Goal: Information Seeking & Learning: Learn about a topic

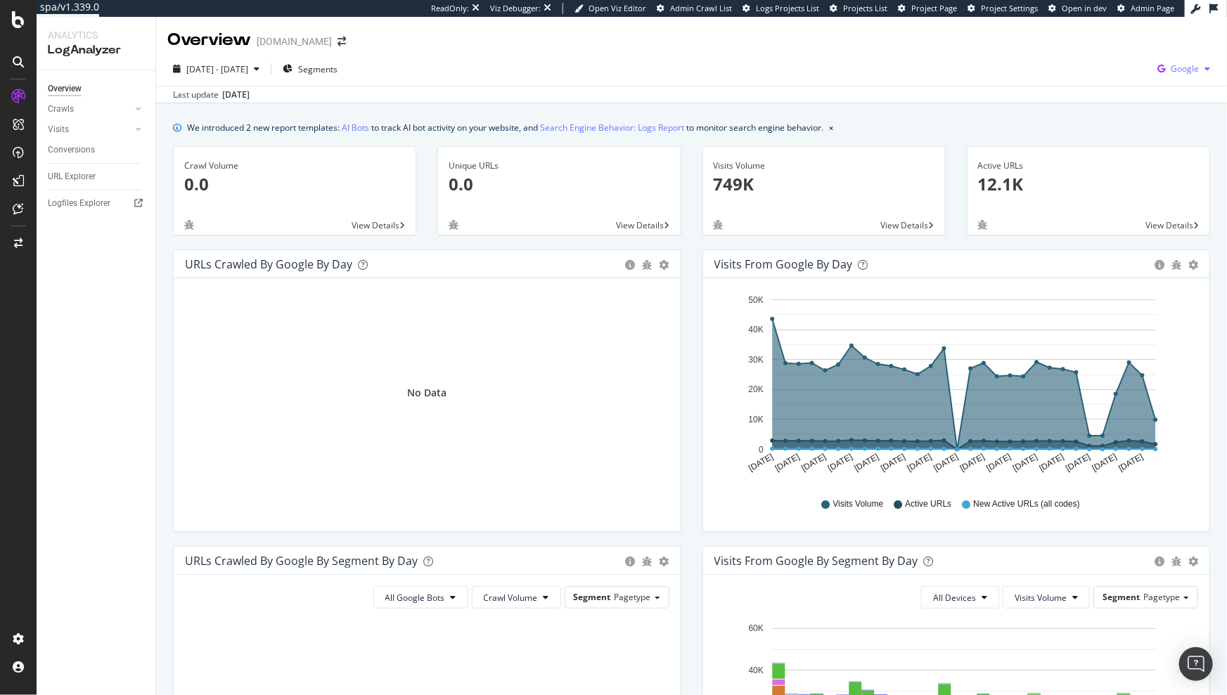
click at [1176, 70] on span "Google" at bounding box center [1185, 69] width 28 height 12
click at [1107, 85] on span "OpenAI" at bounding box center [1105, 82] width 52 height 13
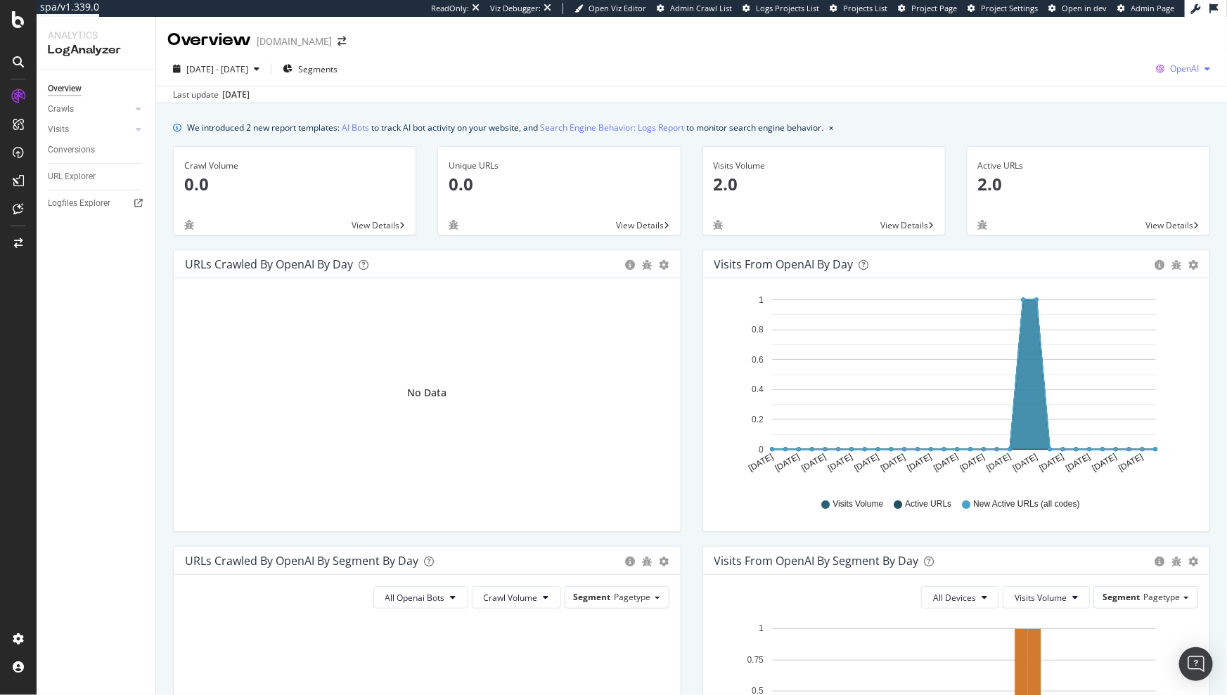
click at [1199, 67] on div "button" at bounding box center [1207, 69] width 17 height 8
click at [1103, 36] on span "Google" at bounding box center [1102, 30] width 52 height 13
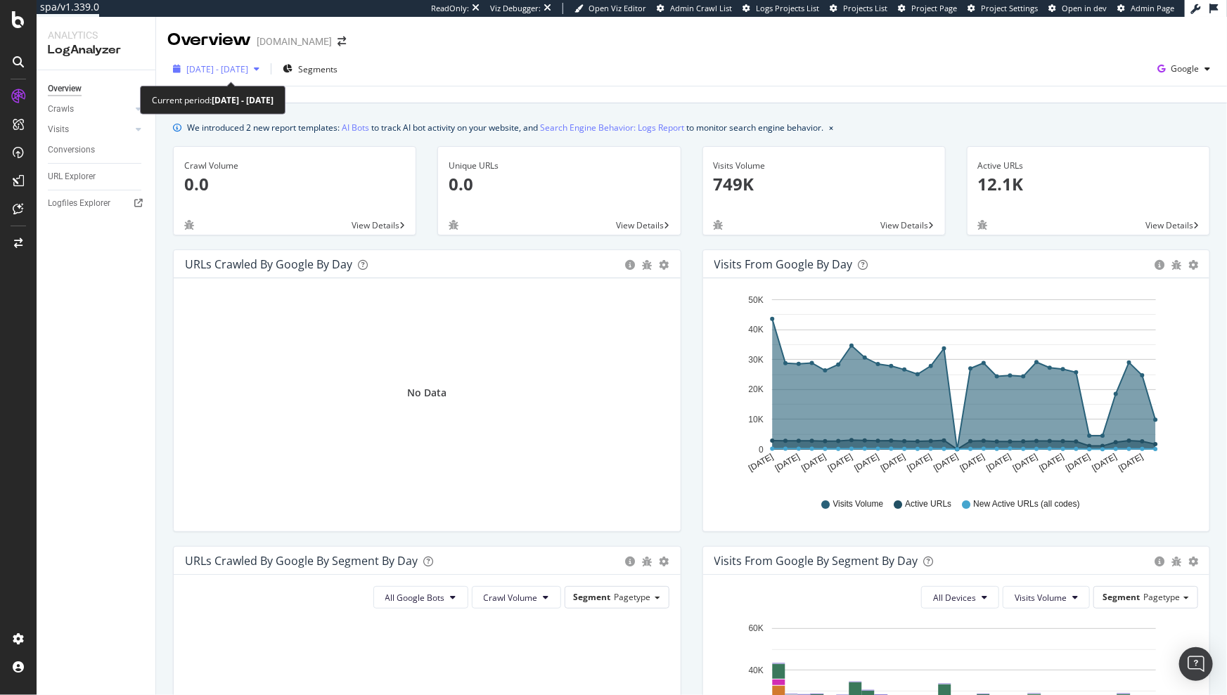
click at [236, 63] on span "2025 Sep. 8th - Oct. 7th" at bounding box center [217, 69] width 62 height 12
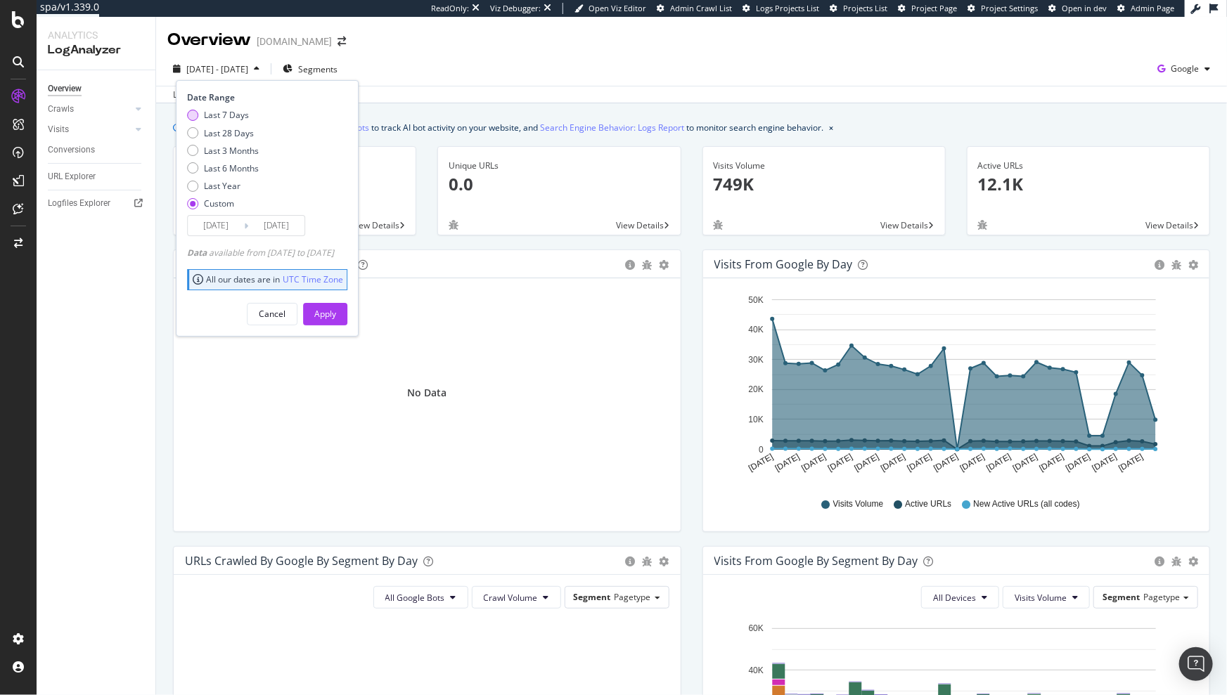
click at [236, 115] on div "Last 7 Days" at bounding box center [226, 115] width 45 height 12
type input "2025/10/01"
click at [336, 308] on div "Apply" at bounding box center [325, 314] width 22 height 12
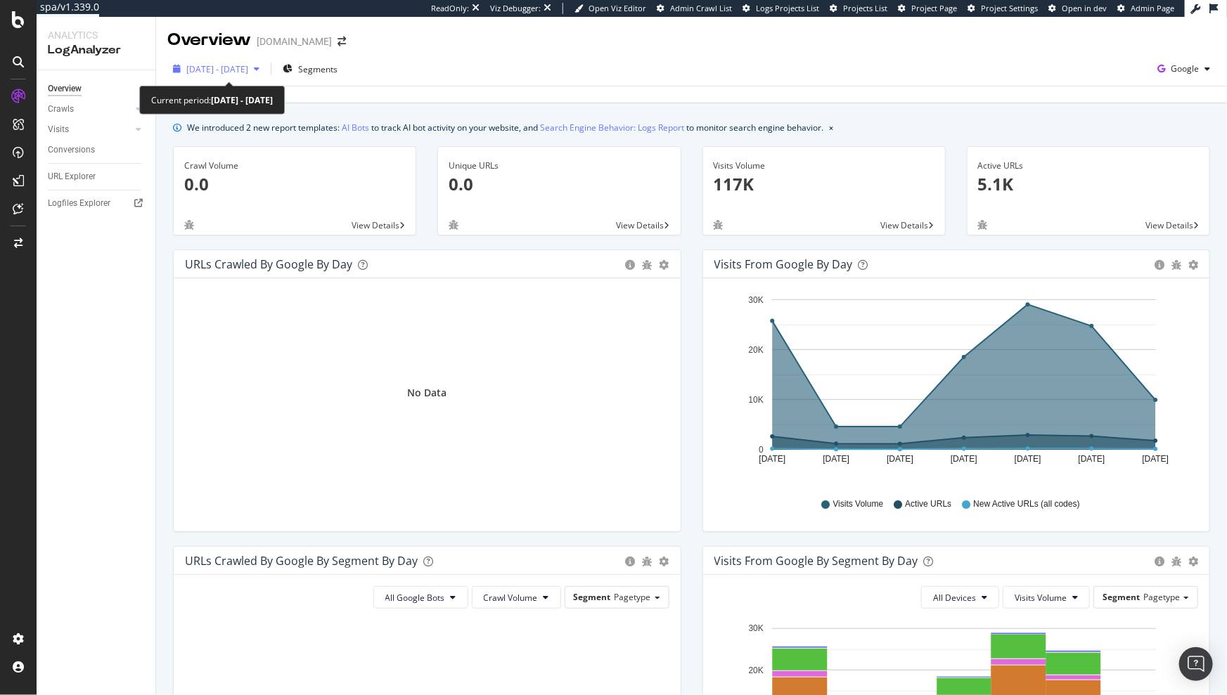
click at [265, 63] on div "2025 Oct. 1st - Oct. 7th" at bounding box center [216, 68] width 98 height 21
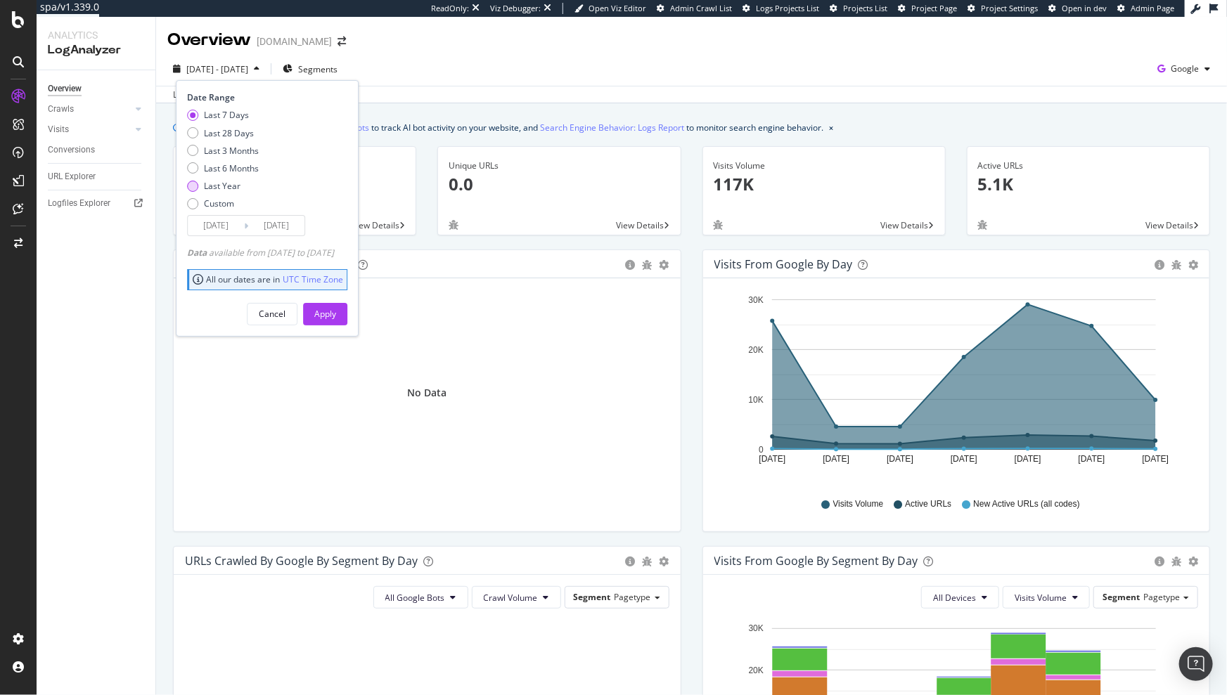
click at [236, 180] on div "Last Year" at bounding box center [222, 186] width 37 height 12
type input "2024/10/08"
click at [335, 309] on button "Apply" at bounding box center [325, 314] width 44 height 22
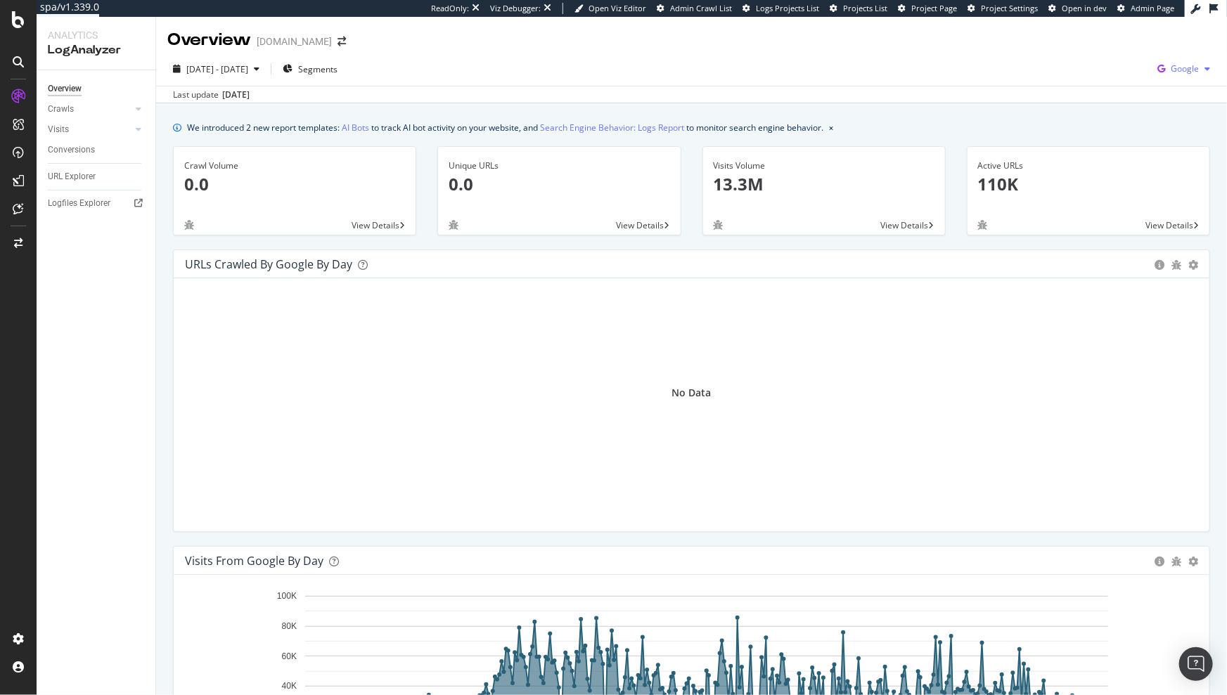
click at [1160, 74] on icon "button" at bounding box center [1161, 69] width 19 height 20
click at [1101, 88] on div "OpenAI" at bounding box center [1093, 82] width 97 height 20
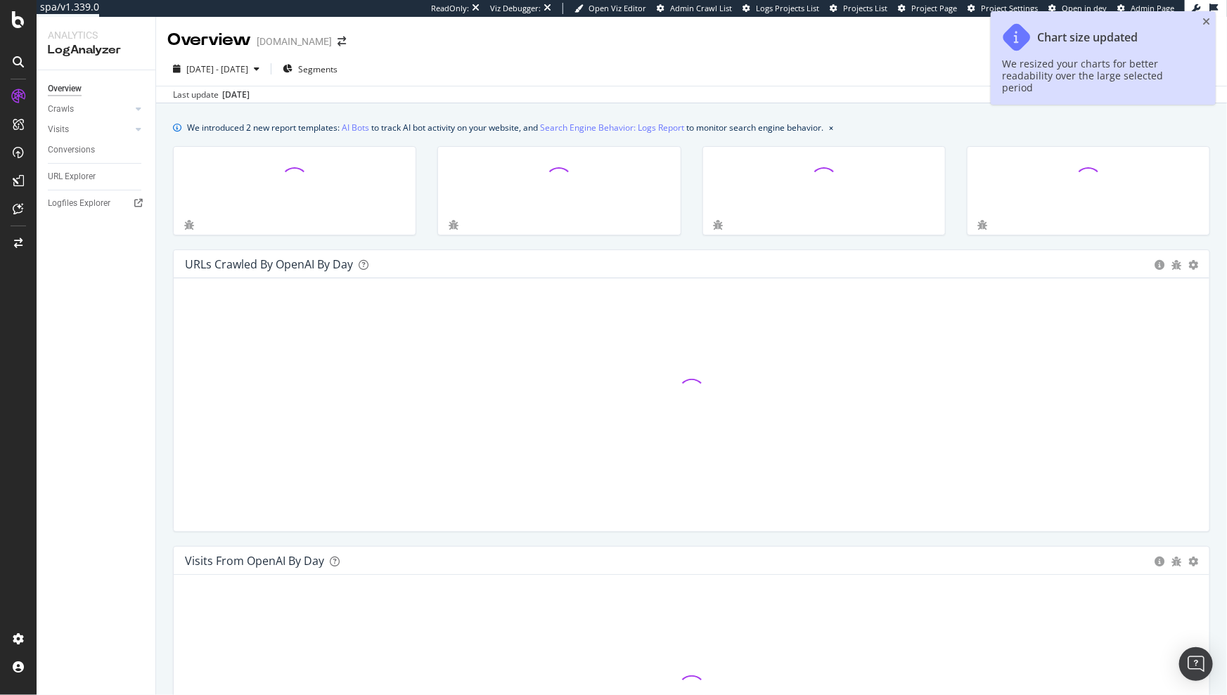
click at [1206, 20] on icon "close toast" at bounding box center [1206, 22] width 8 height 10
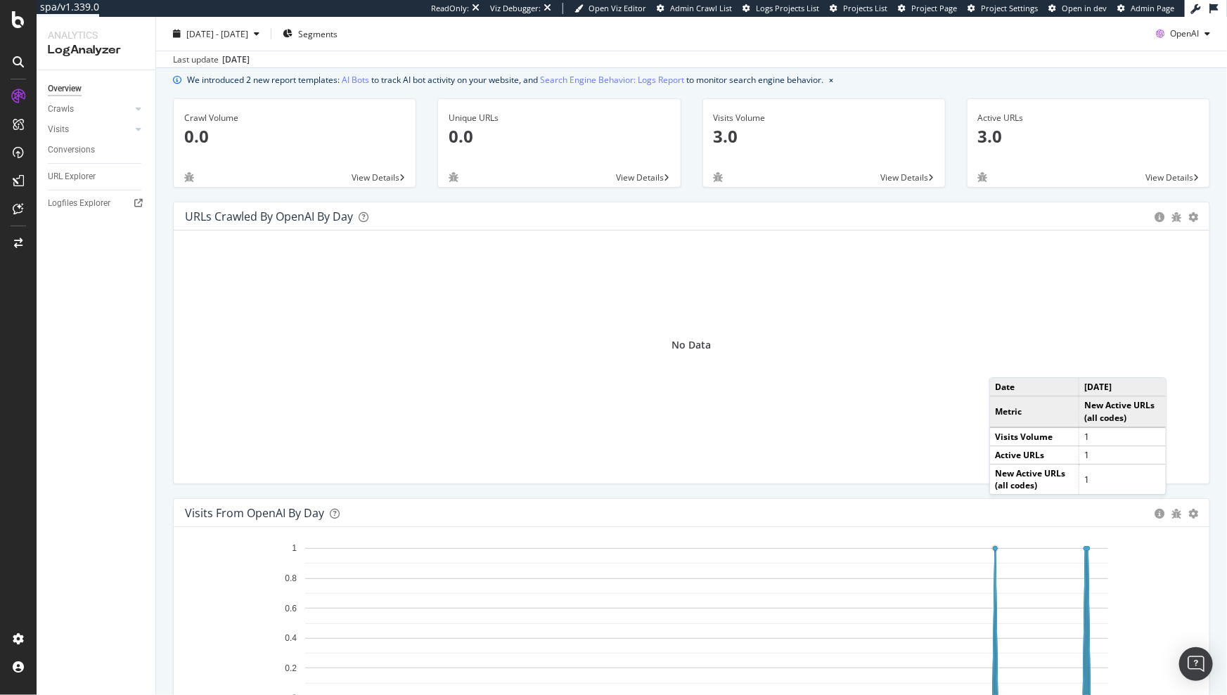
scroll to position [32, 0]
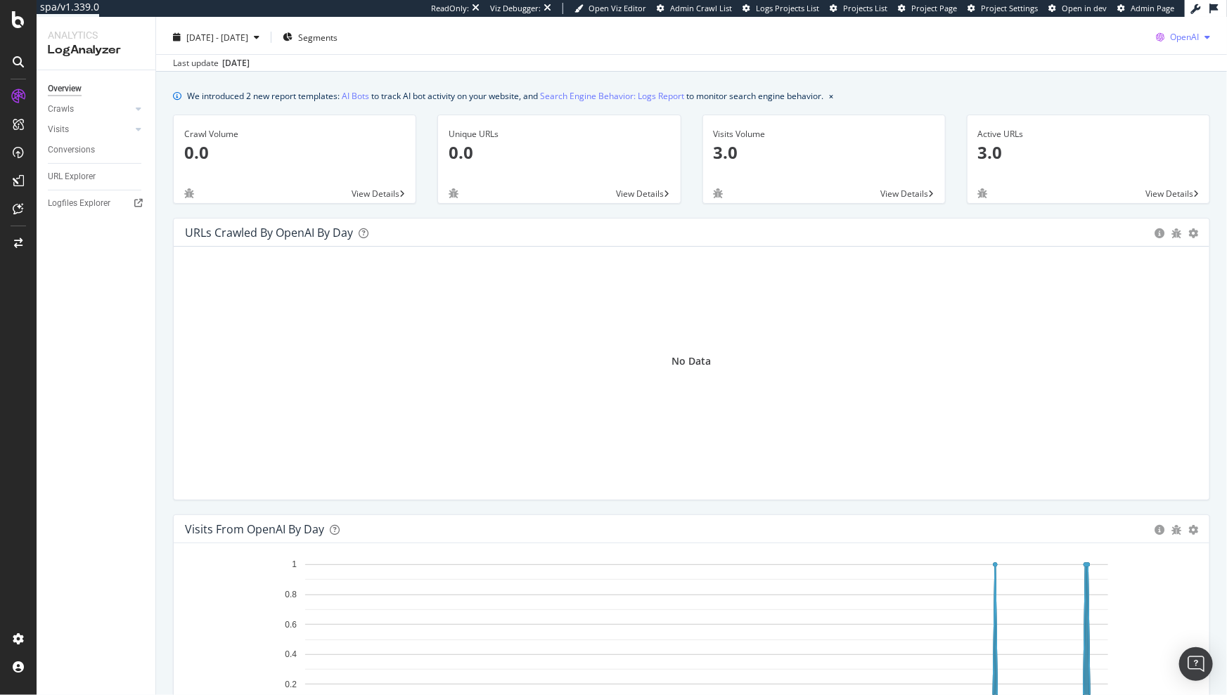
click at [1170, 34] on span "OpenAI" at bounding box center [1184, 37] width 29 height 12
click at [1155, 139] on div "Other AI Bots" at bounding box center [1173, 143] width 97 height 20
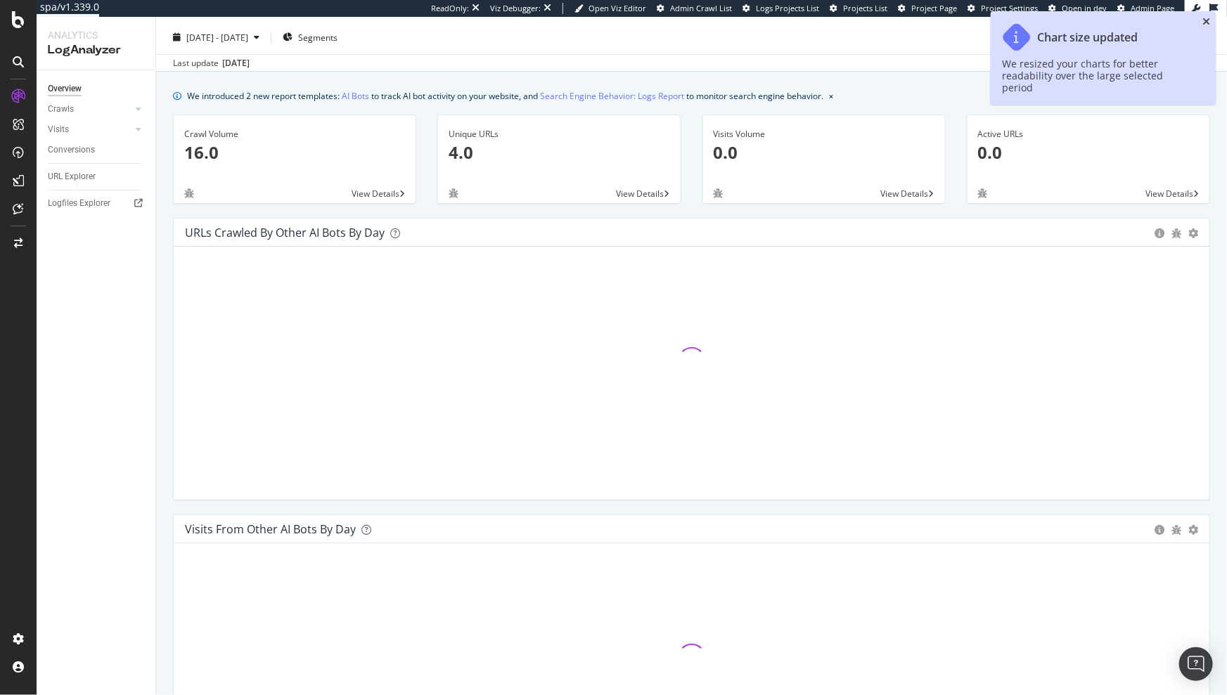
click at [1206, 20] on icon "close toast" at bounding box center [1206, 22] width 8 height 10
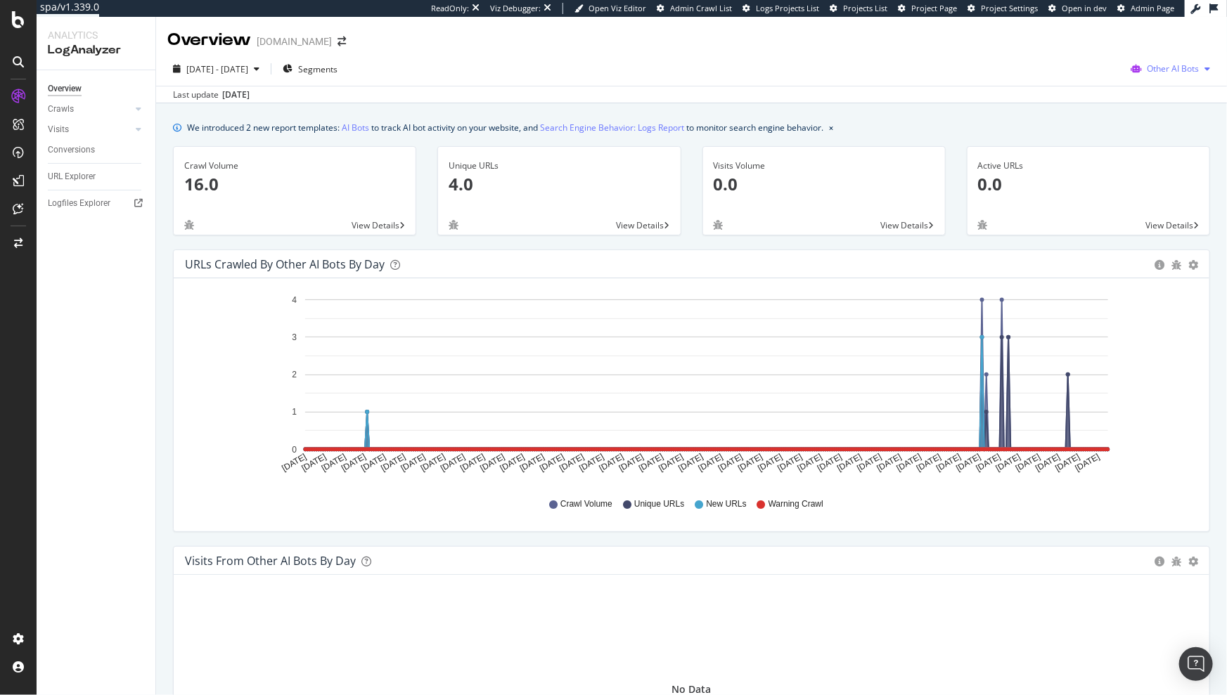
click at [1152, 65] on span "Other AI Bots" at bounding box center [1173, 69] width 52 height 12
click at [1151, 93] on span "Google" at bounding box center [1177, 97] width 55 height 13
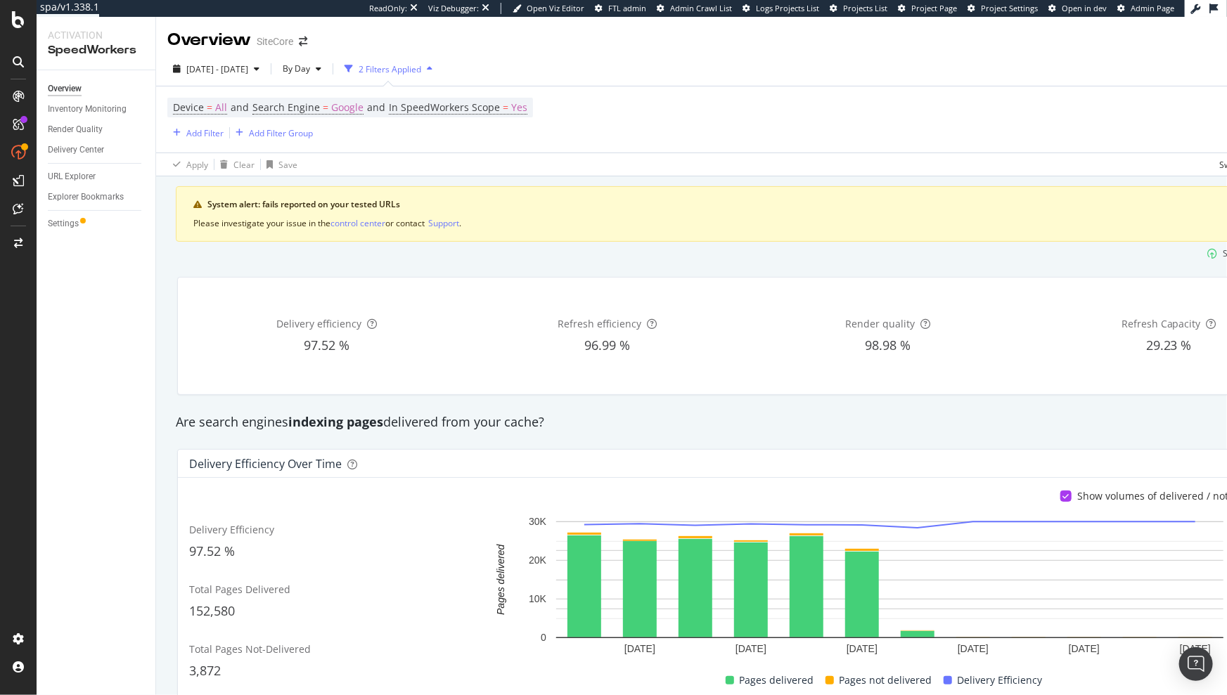
scroll to position [0, 112]
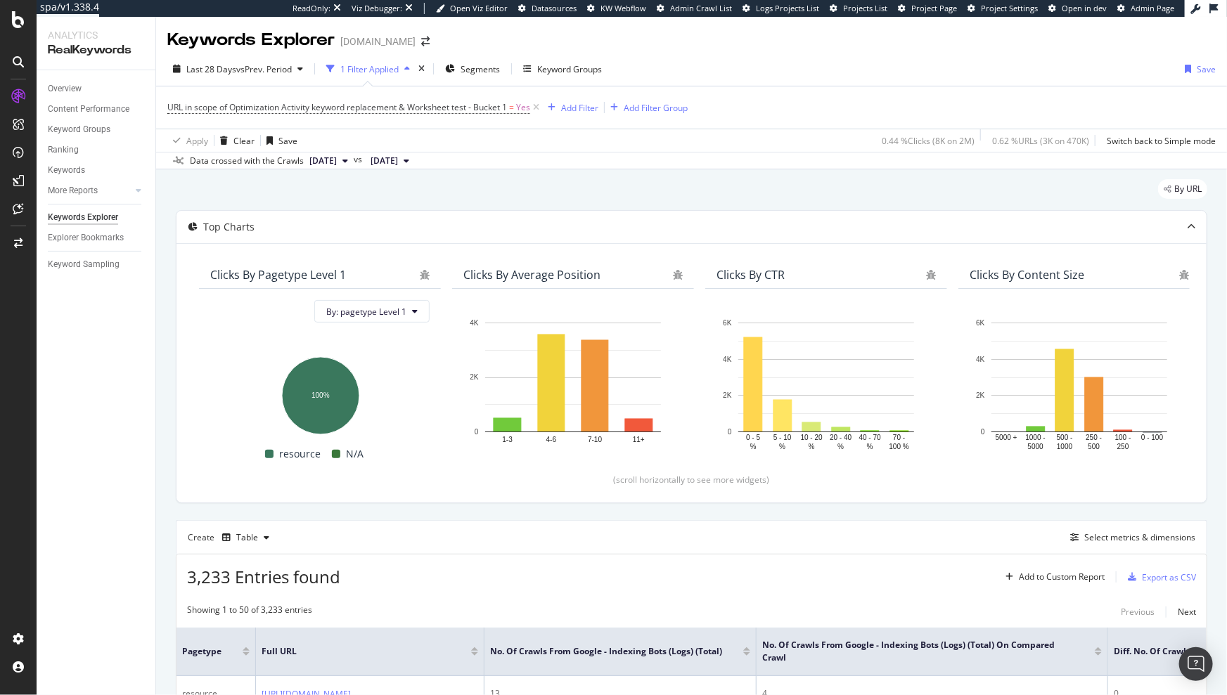
scroll to position [172, 0]
